Goal: Find specific page/section: Find specific page/section

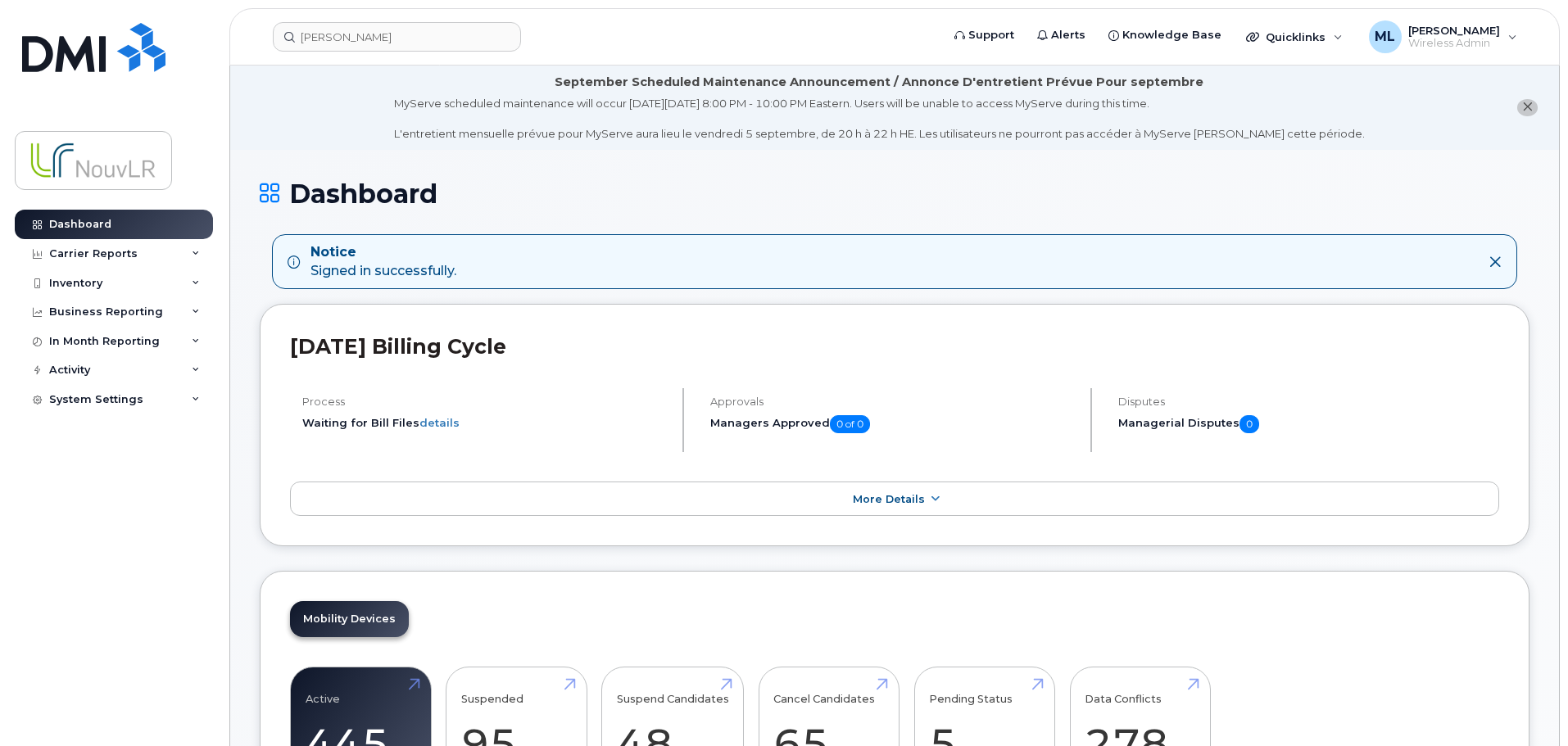
scroll to position [164, 0]
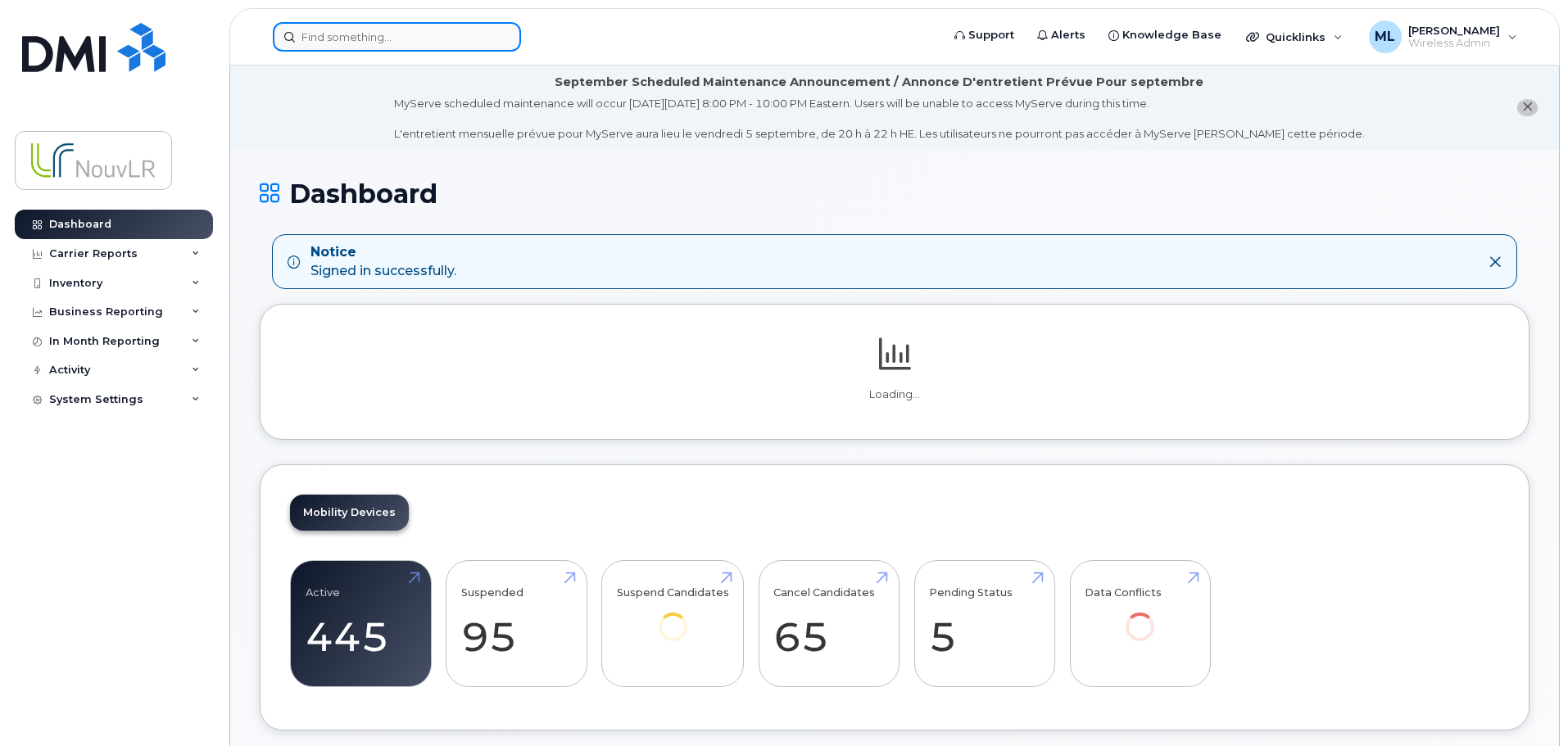
click at [335, 41] on input at bounding box center [397, 37] width 248 height 29
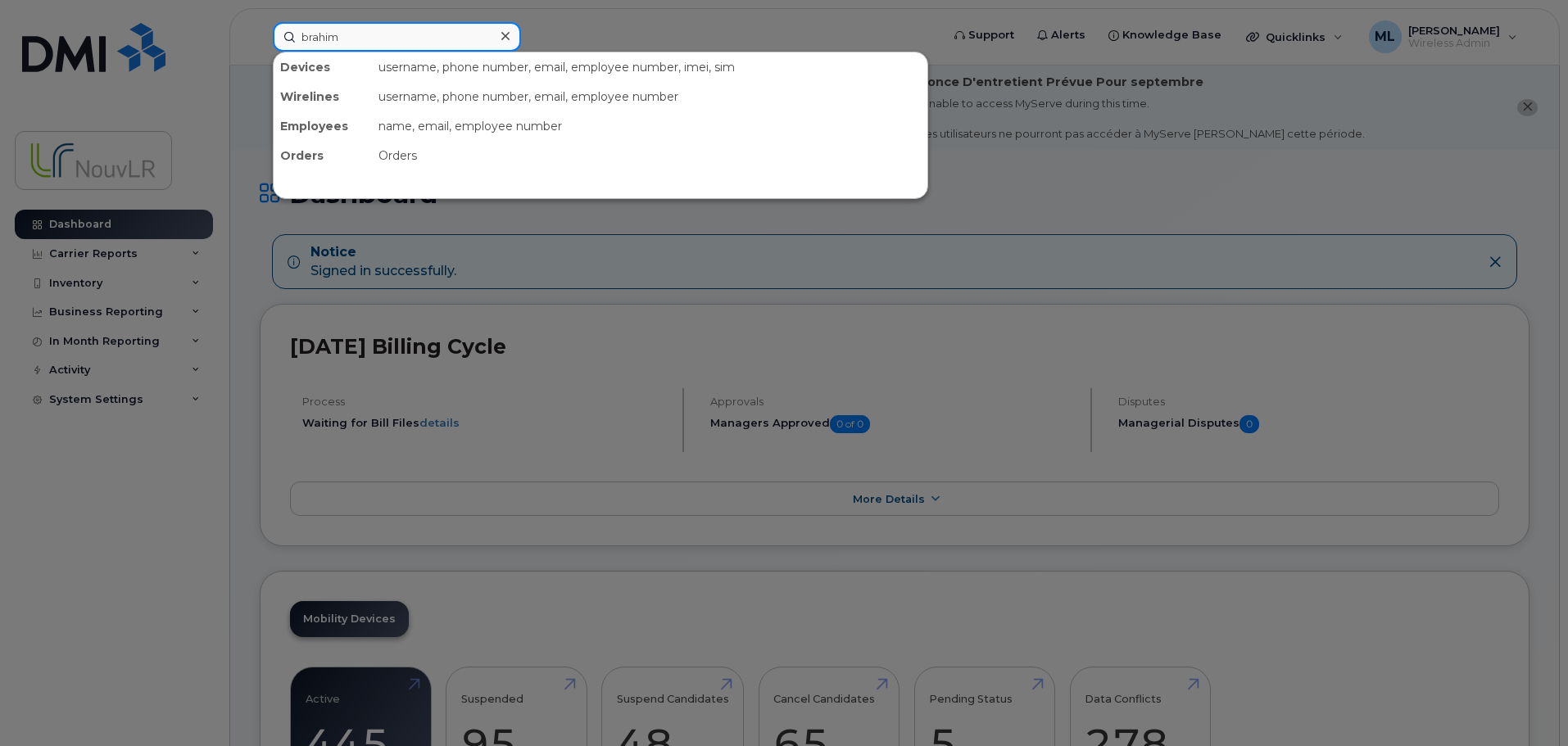
type input "brahim"
